Goal: Find specific page/section: Find specific page/section

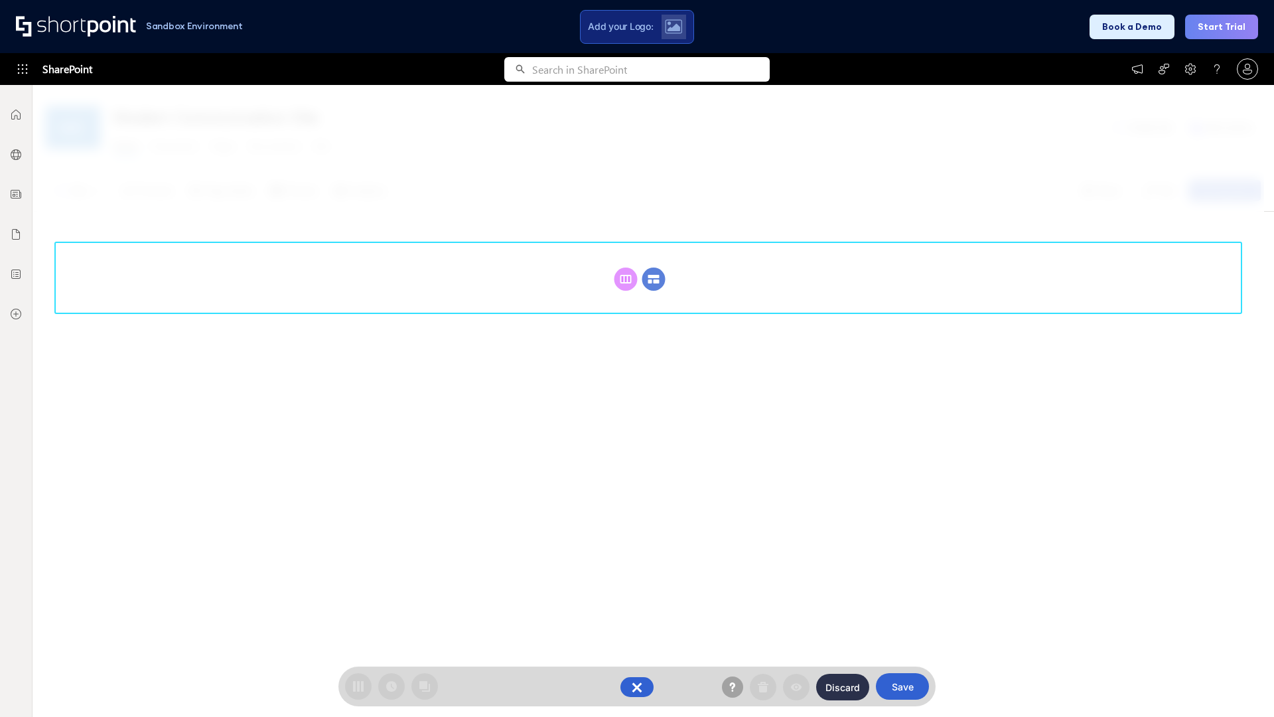
scroll to position [183, 0]
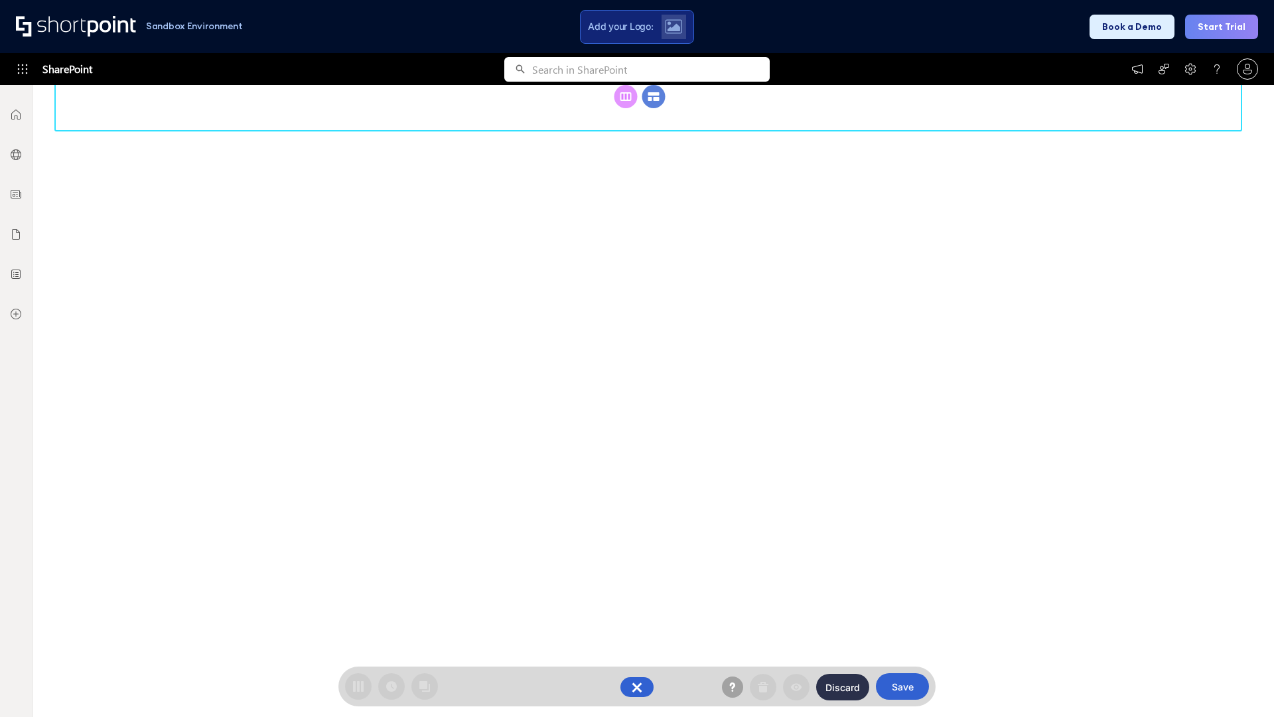
click at [654, 96] on circle at bounding box center [654, 96] width 23 height 23
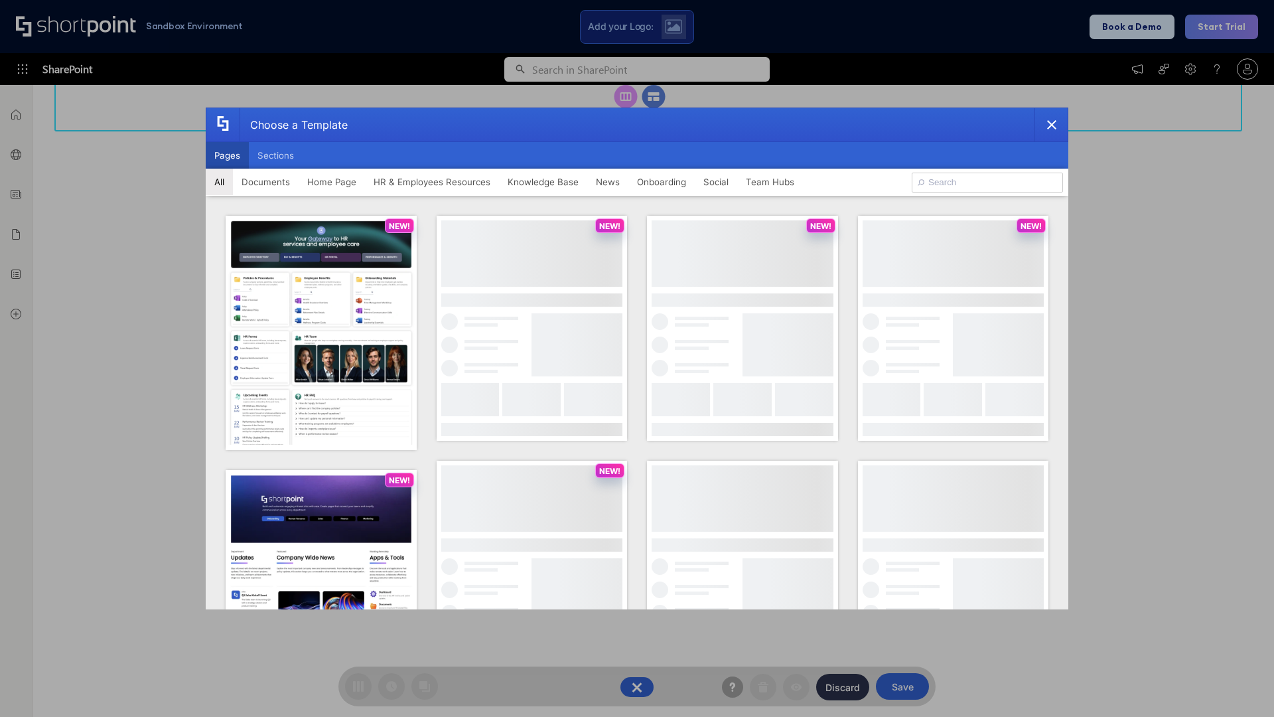
click at [227, 155] on button "Pages" at bounding box center [227, 155] width 43 height 27
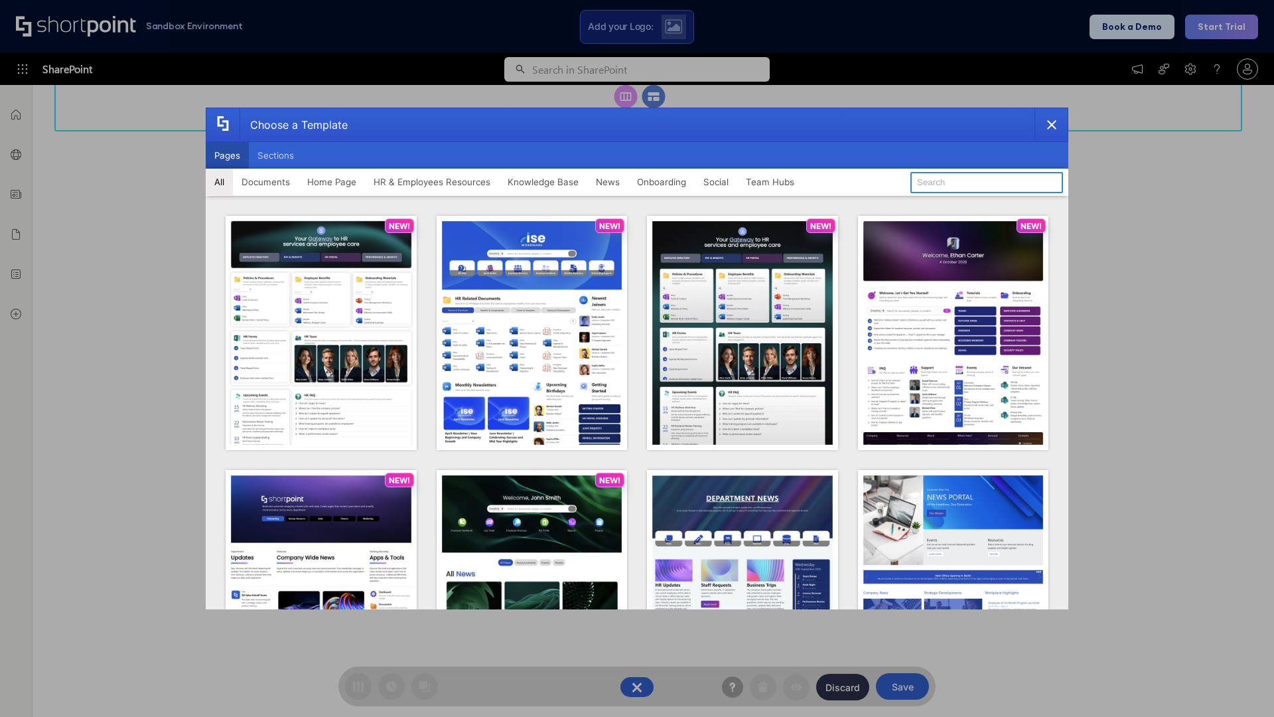
type input "Team Hub 1"
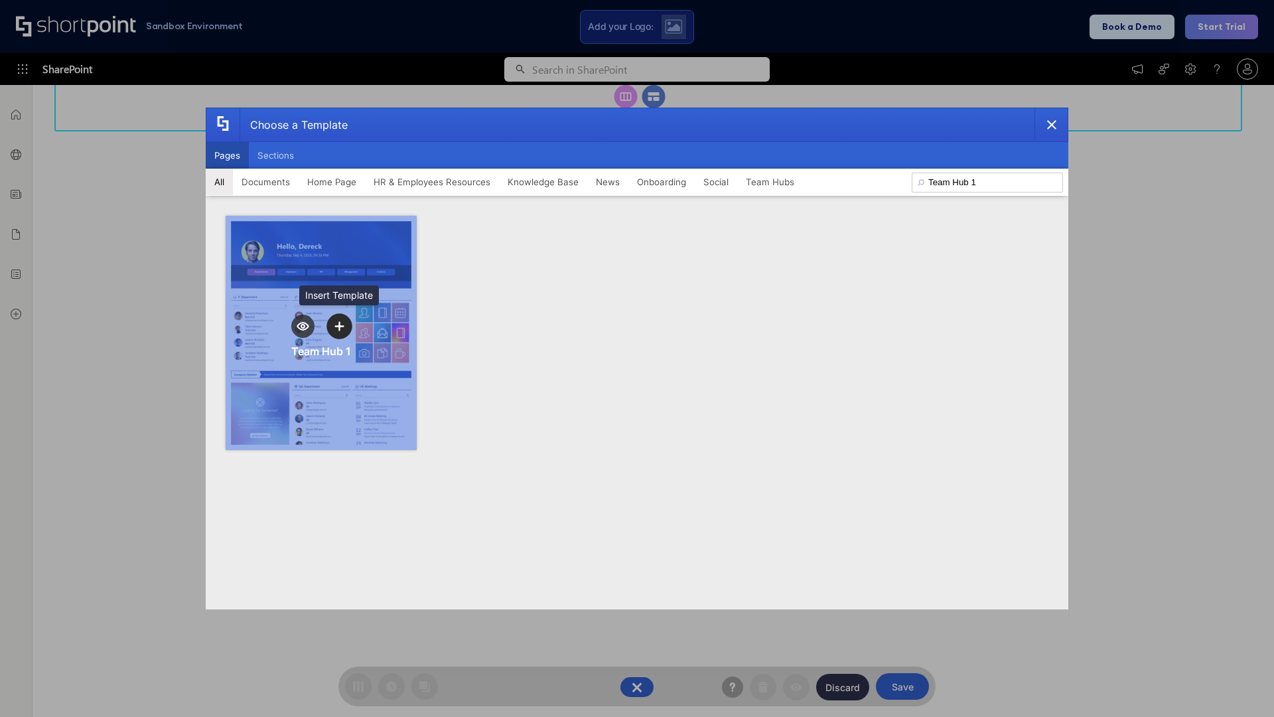
click at [339, 326] on icon "template selector" at bounding box center [339, 325] width 9 height 9
